Goal: Find specific page/section: Find specific page/section

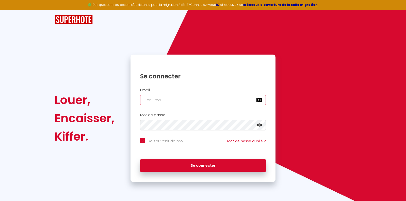
type input "[EMAIL_ADDRESS][DOMAIN_NAME]"
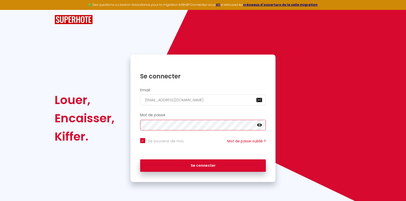
click at [203, 165] on button "Se connecter" at bounding box center [203, 166] width 126 height 13
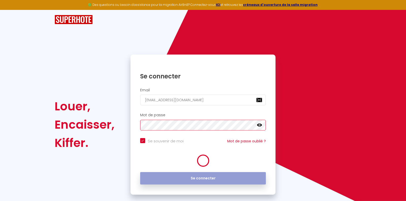
checkbox input "true"
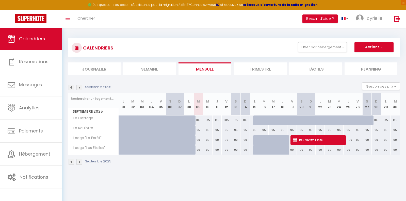
click at [72, 87] on img at bounding box center [72, 88] width 6 height 6
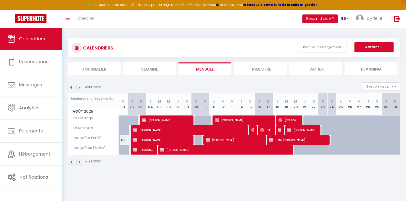
click at [72, 87] on img at bounding box center [72, 88] width 6 height 6
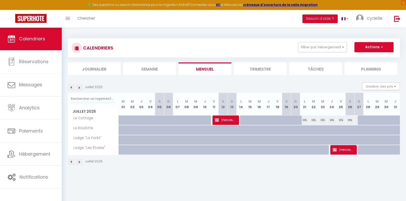
click at [72, 87] on img at bounding box center [72, 88] width 6 height 6
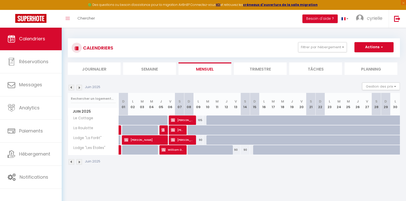
click at [72, 87] on img at bounding box center [72, 88] width 6 height 6
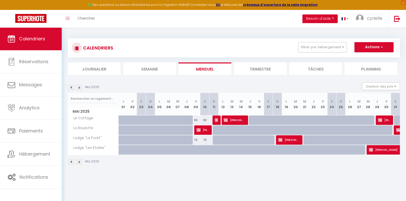
click at [72, 87] on img at bounding box center [72, 88] width 6 height 6
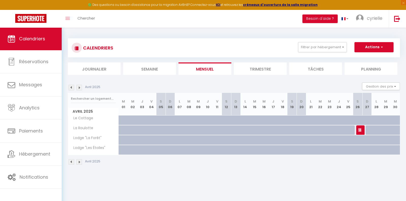
click at [72, 87] on img at bounding box center [72, 88] width 6 height 6
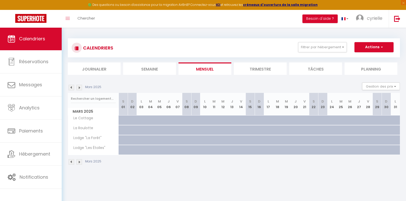
click at [72, 87] on img at bounding box center [72, 88] width 6 height 6
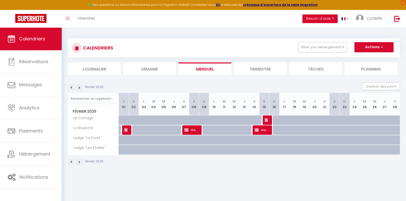
click at [72, 87] on img at bounding box center [72, 88] width 6 height 6
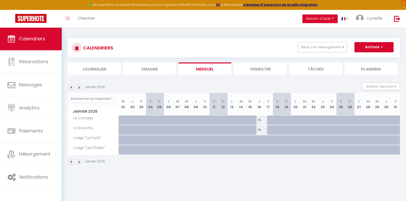
click at [72, 87] on img at bounding box center [72, 88] width 6 height 6
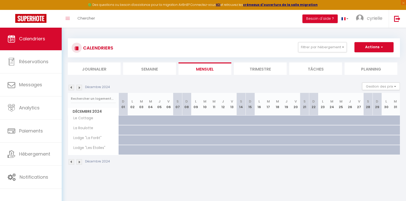
click at [72, 87] on img at bounding box center [72, 88] width 6 height 6
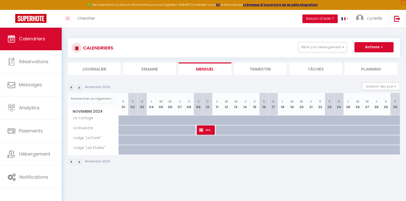
click at [72, 87] on img at bounding box center [72, 88] width 6 height 6
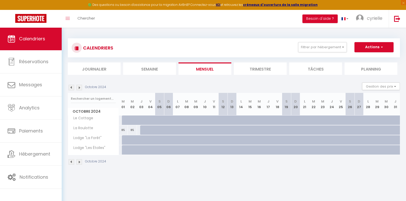
click at [72, 87] on img at bounding box center [72, 88] width 6 height 6
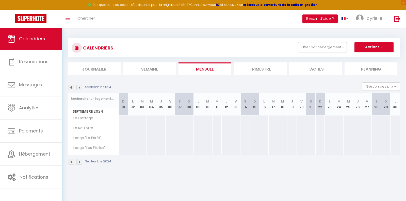
click at [72, 87] on img at bounding box center [72, 88] width 6 height 6
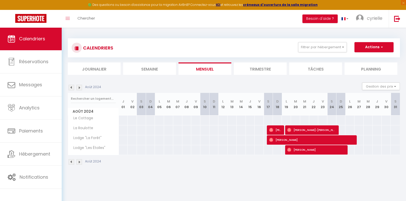
click at [81, 87] on img at bounding box center [79, 88] width 6 height 6
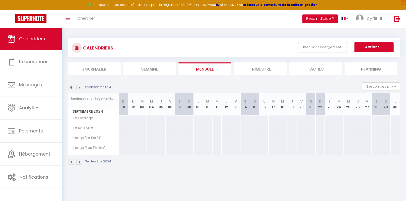
click at [81, 87] on img at bounding box center [79, 88] width 6 height 6
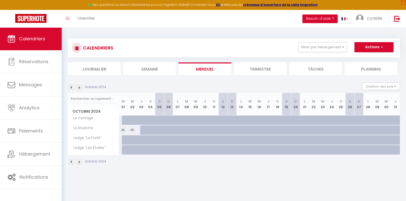
click at [81, 88] on img at bounding box center [79, 88] width 6 height 6
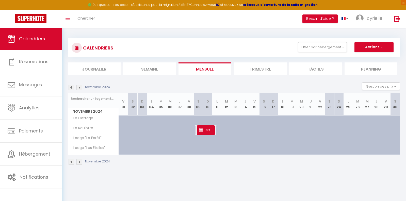
click at [81, 88] on img at bounding box center [79, 88] width 6 height 6
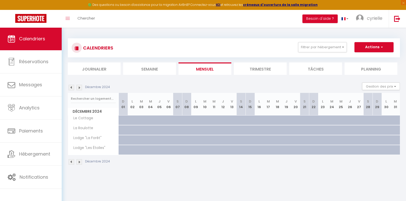
click at [81, 88] on img at bounding box center [79, 88] width 6 height 6
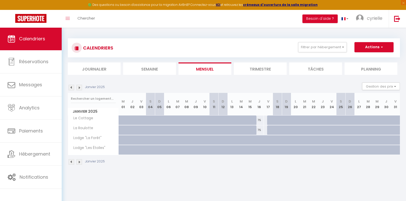
click at [81, 88] on img at bounding box center [79, 88] width 6 height 6
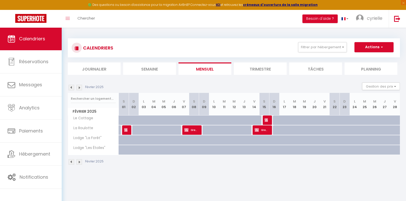
click at [81, 88] on img at bounding box center [79, 88] width 6 height 6
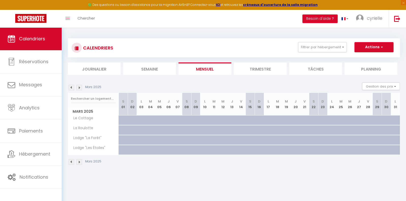
click at [81, 88] on img at bounding box center [79, 88] width 6 height 6
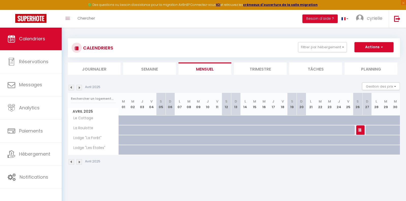
click at [81, 88] on img at bounding box center [79, 88] width 6 height 6
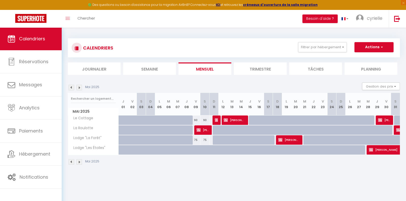
click at [79, 89] on img at bounding box center [79, 88] width 6 height 6
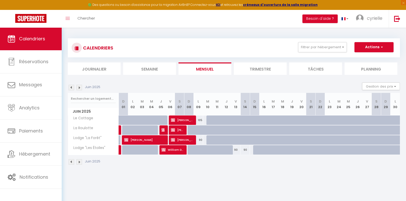
click at [81, 88] on img at bounding box center [79, 88] width 6 height 6
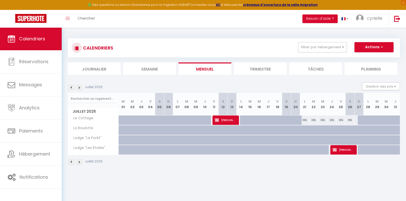
click at [82, 87] on img at bounding box center [79, 88] width 6 height 6
